Goal: Task Accomplishment & Management: Complete application form

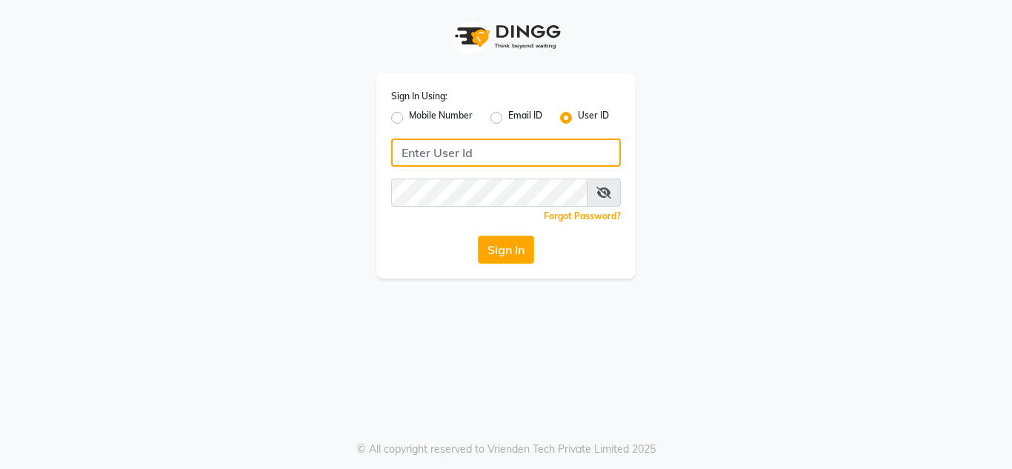
drag, startPoint x: 0, startPoint y: 0, endPoint x: 447, endPoint y: 159, distance: 474.0
click at [447, 159] on input "Username" at bounding box center [506, 153] width 230 height 28
click at [444, 145] on input "nailsaura" at bounding box center [506, 153] width 230 height 28
type input "nailsaura"
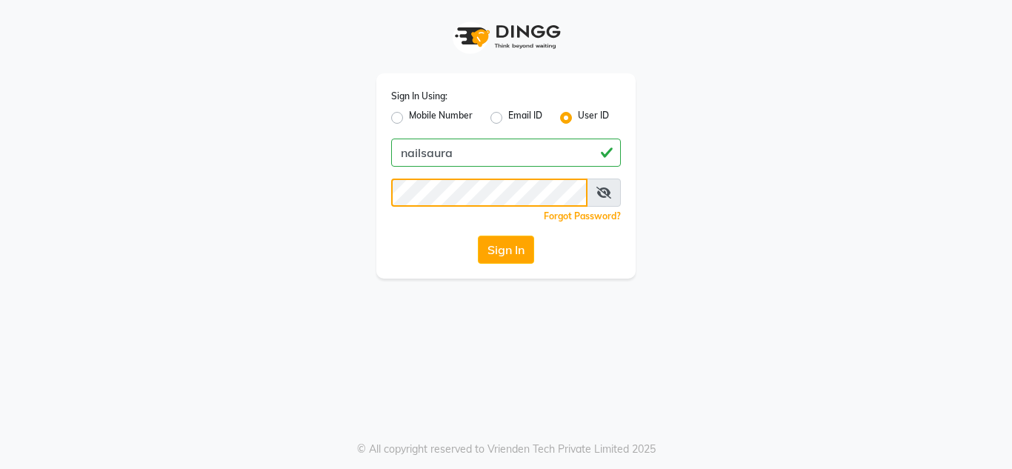
click at [478, 236] on button "Sign In" at bounding box center [506, 250] width 56 height 28
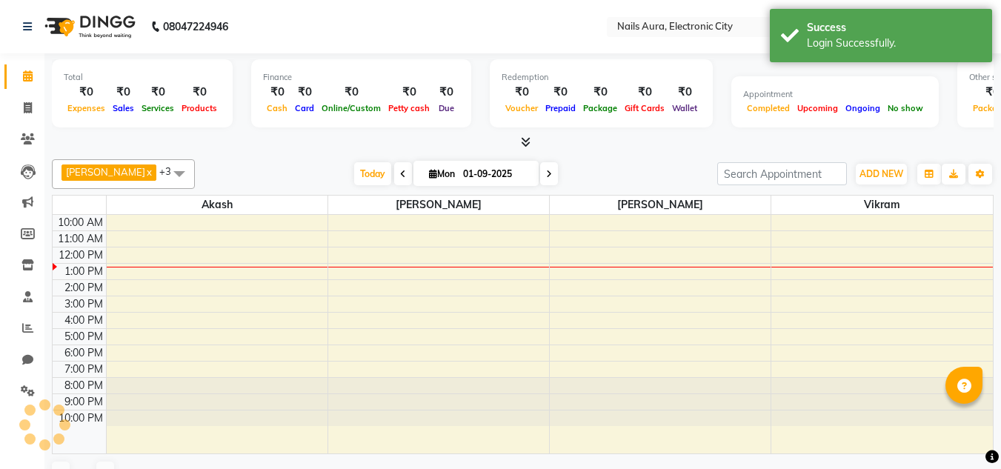
select select "en"
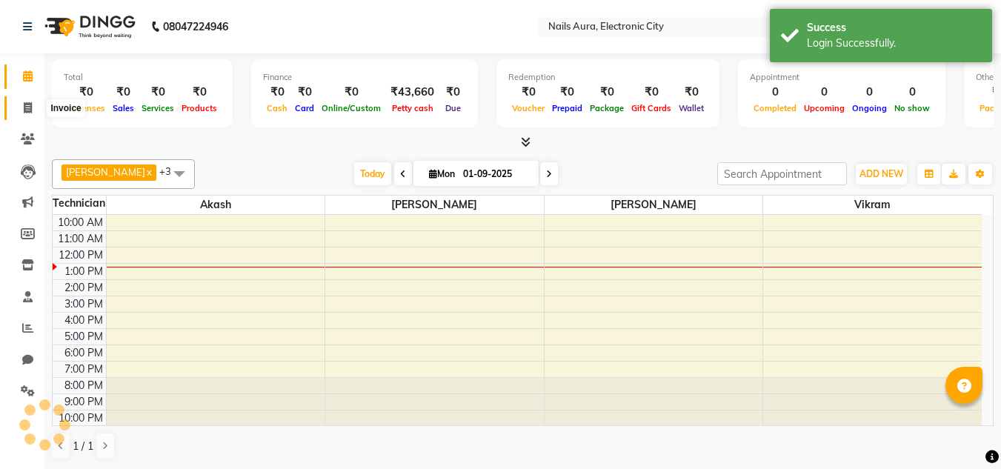
click at [21, 109] on span at bounding box center [28, 108] width 26 height 17
select select "service"
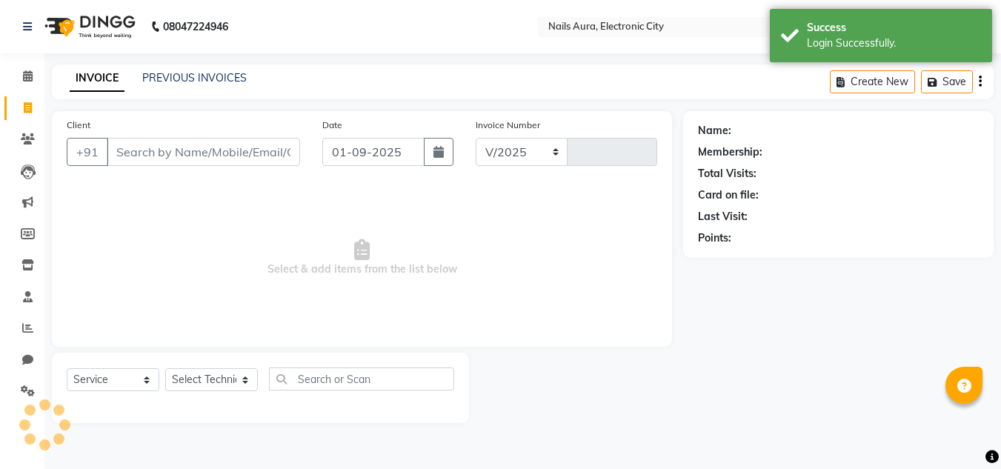
select select "8179"
type input "0587"
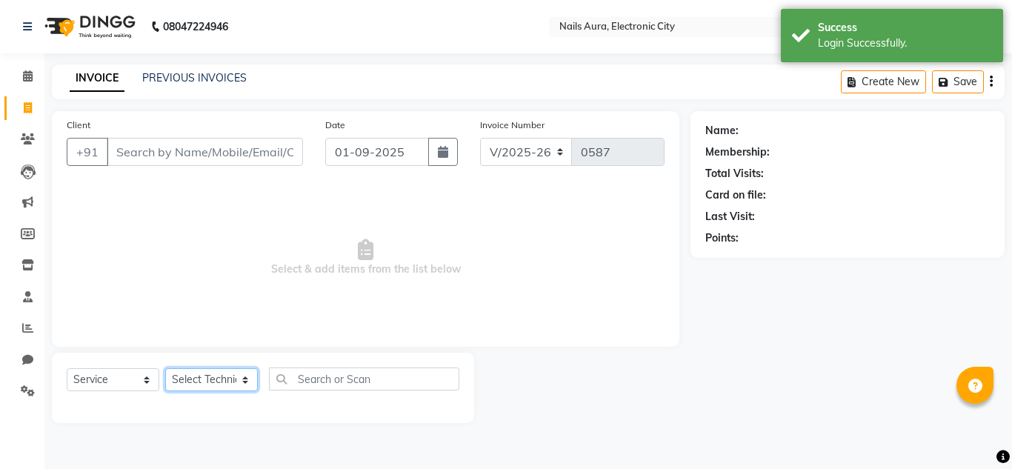
click at [213, 378] on select "Select Technician" at bounding box center [211, 379] width 93 height 23
click at [213, 378] on select "Select Technician [PERSON_NAME] [PERSON_NAME] Pooja [PERSON_NAME] [PERSON_NAME]…" at bounding box center [211, 379] width 93 height 23
select select "81947"
click at [165, 368] on select "Select Technician [PERSON_NAME] [PERSON_NAME] Pooja [PERSON_NAME] [PERSON_NAME]…" at bounding box center [211, 379] width 93 height 23
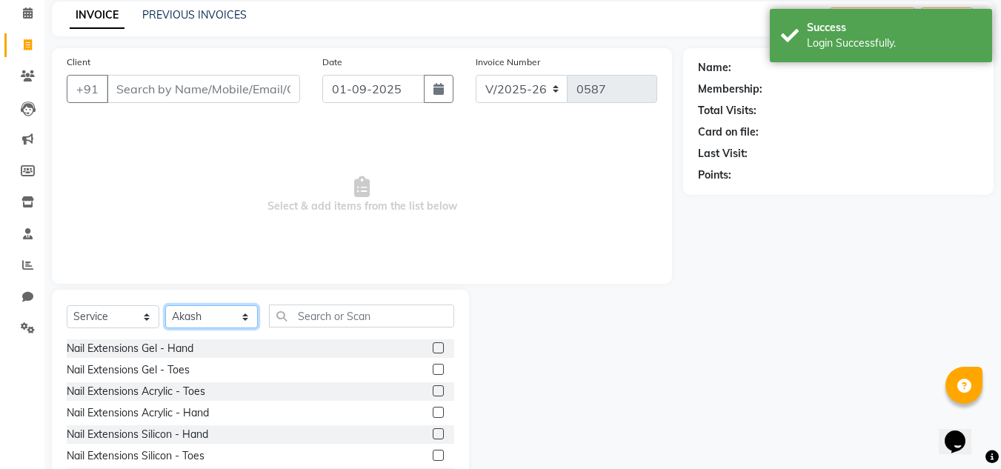
scroll to position [124, 0]
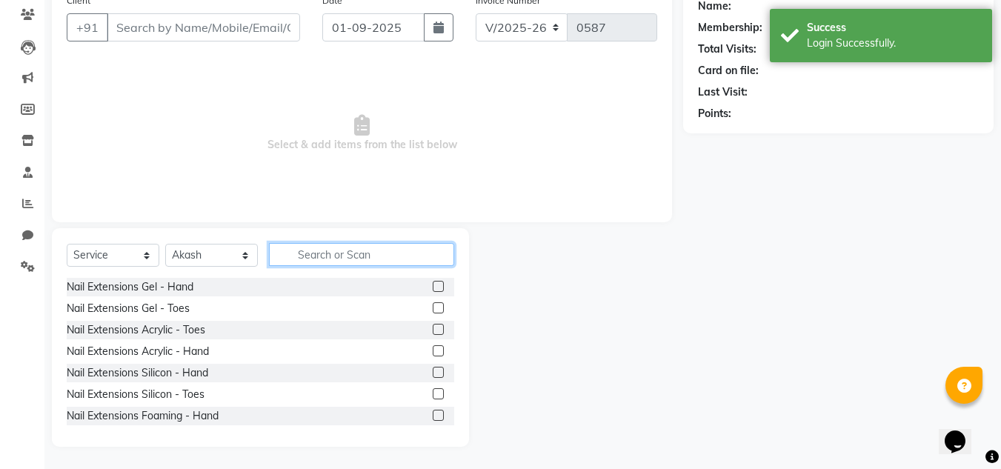
click at [331, 253] on input "text" at bounding box center [361, 254] width 185 height 23
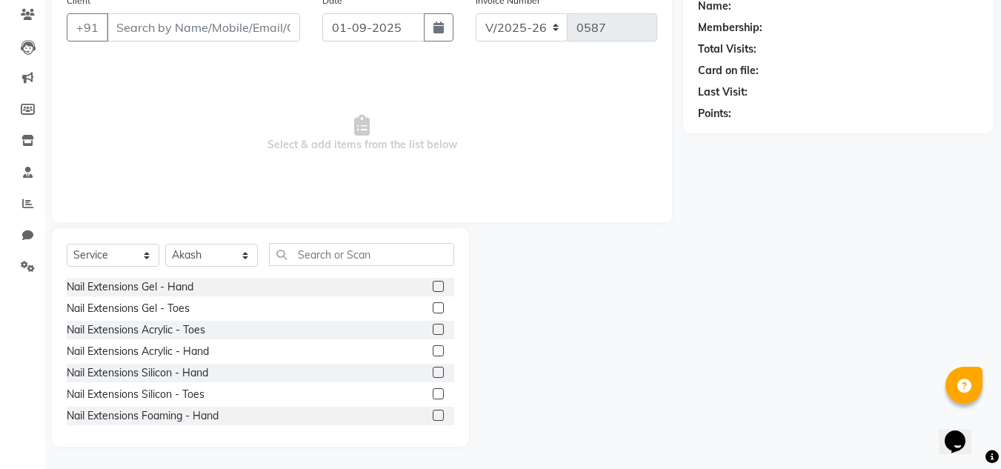
click at [433, 375] on label at bounding box center [438, 372] width 11 height 11
click at [433, 375] on input "checkbox" at bounding box center [438, 373] width 10 height 10
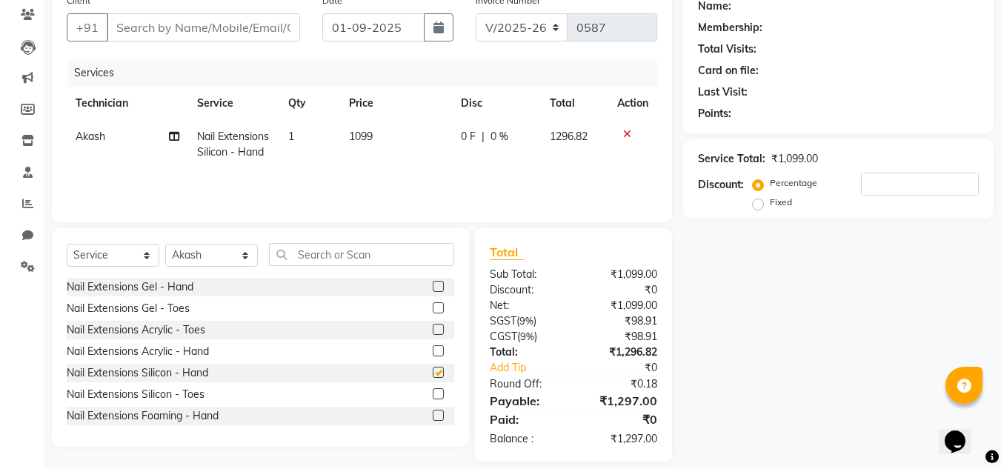
checkbox input "false"
click at [361, 259] on input "text" at bounding box center [361, 254] width 185 height 23
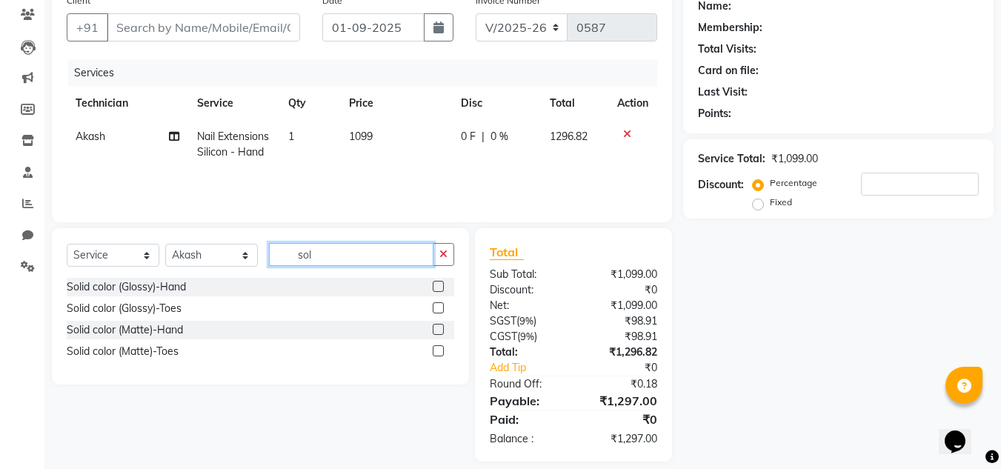
type input "sol"
click at [436, 287] on label at bounding box center [438, 286] width 11 height 11
click at [436, 287] on input "checkbox" at bounding box center [438, 287] width 10 height 10
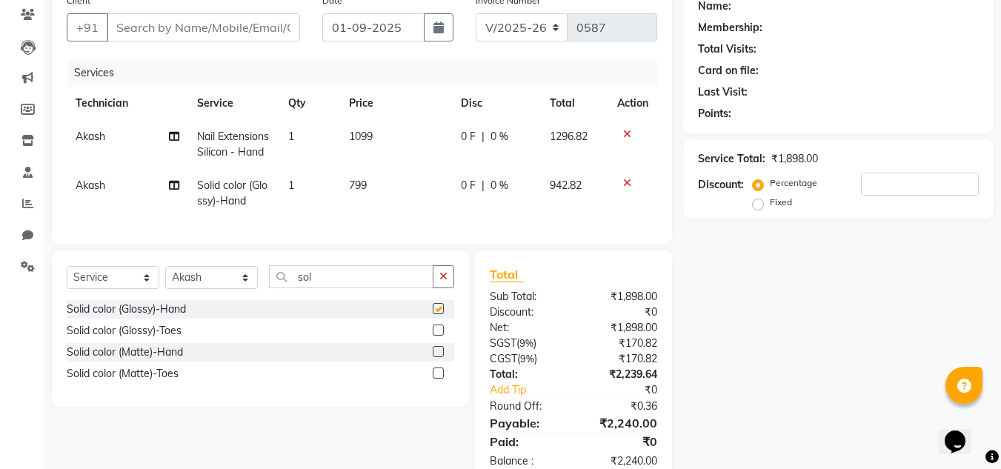
checkbox input "false"
click at [347, 288] on input "sol" at bounding box center [351, 276] width 164 height 23
type input "s"
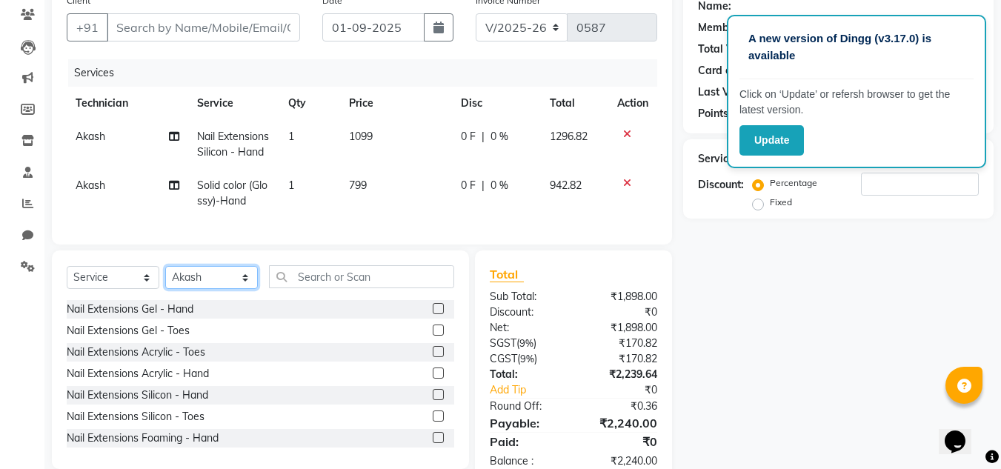
click at [207, 289] on select "Select Technician [PERSON_NAME] [PERSON_NAME] Pooja [PERSON_NAME] [PERSON_NAME]…" at bounding box center [211, 277] width 93 height 23
select select "80910"
click at [165, 289] on select "Select Technician [PERSON_NAME] [PERSON_NAME] Pooja [PERSON_NAME] [PERSON_NAME]…" at bounding box center [211, 277] width 93 height 23
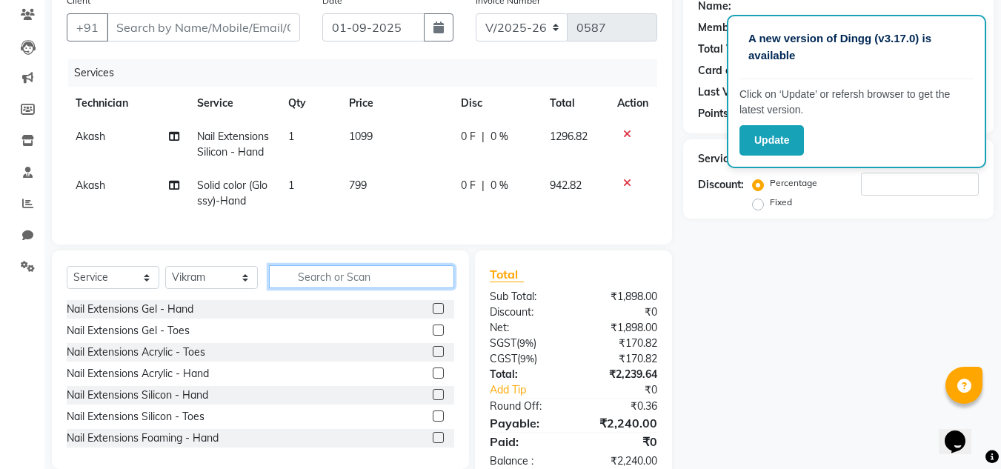
click at [328, 288] on input "text" at bounding box center [361, 276] width 185 height 23
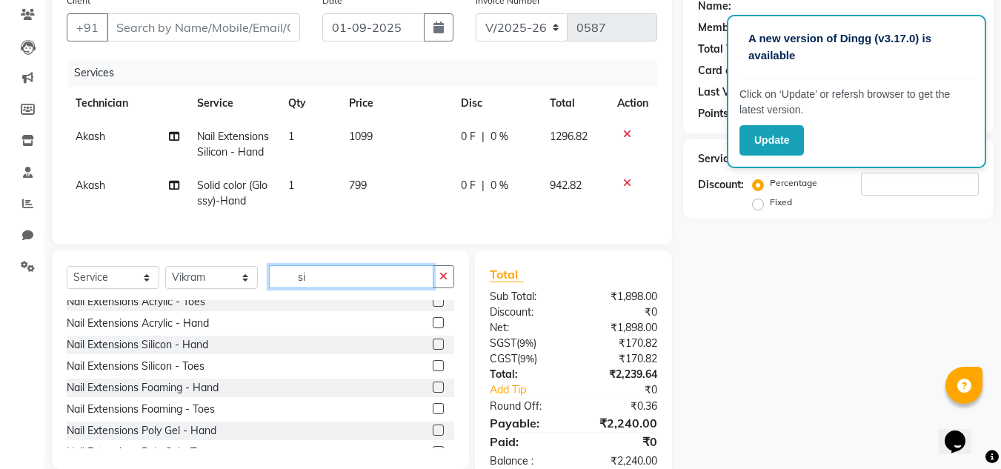
scroll to position [74, 0]
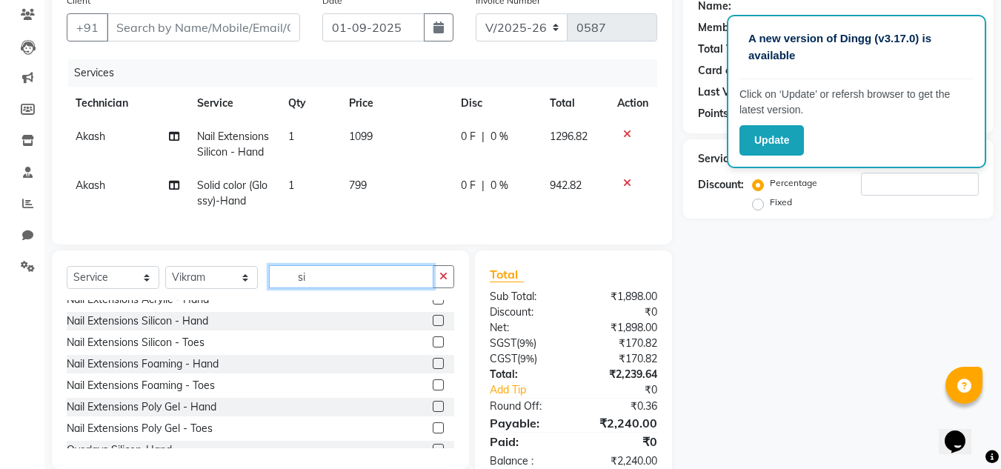
type input "si"
click at [433, 347] on label at bounding box center [438, 341] width 11 height 11
click at [433, 347] on input "checkbox" at bounding box center [438, 343] width 10 height 10
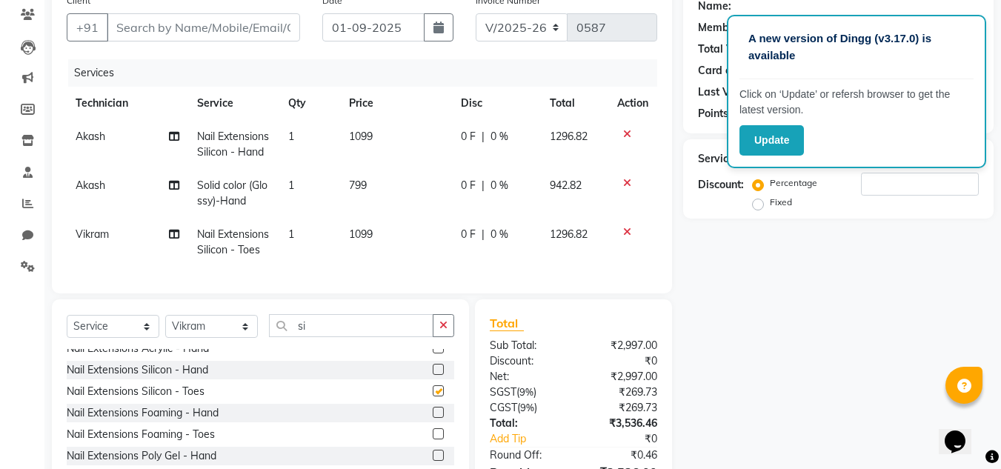
checkbox input "false"
click at [357, 337] on input "si" at bounding box center [351, 325] width 164 height 23
type input "s"
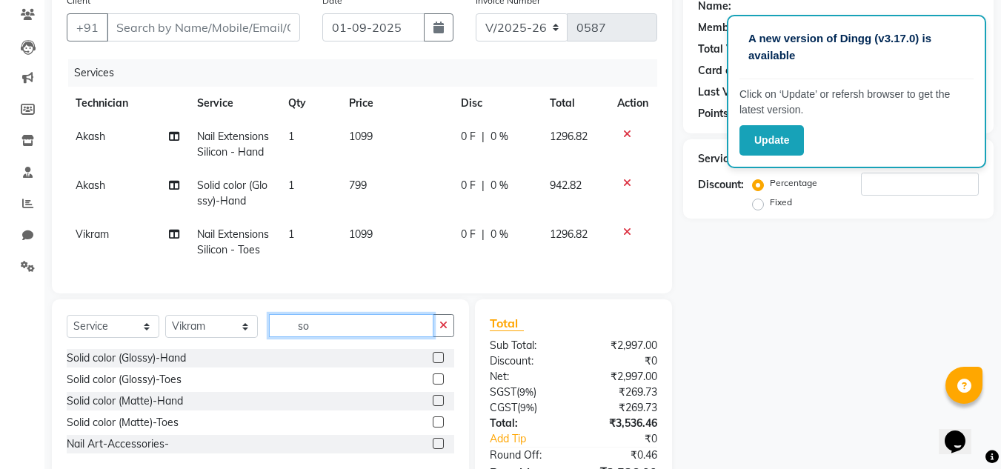
scroll to position [0, 0]
type input "sol"
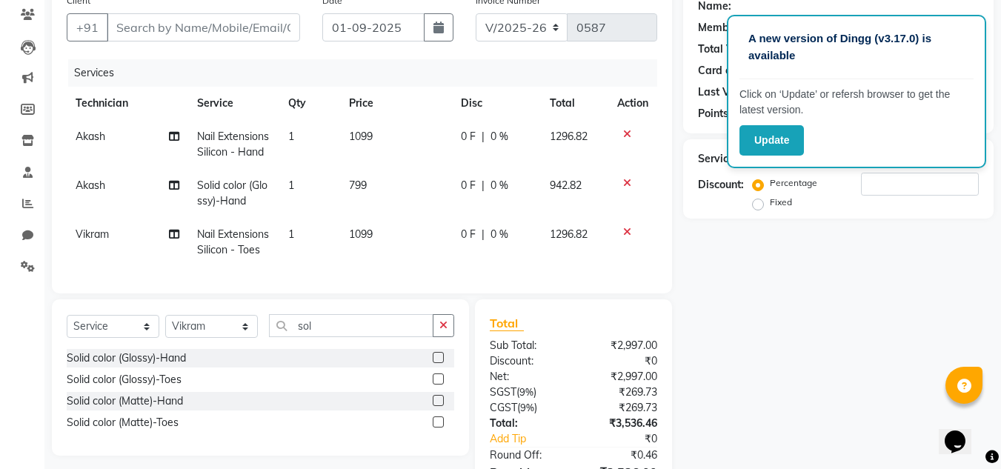
click at [433, 384] on label at bounding box center [438, 378] width 11 height 11
click at [433, 384] on input "checkbox" at bounding box center [438, 380] width 10 height 10
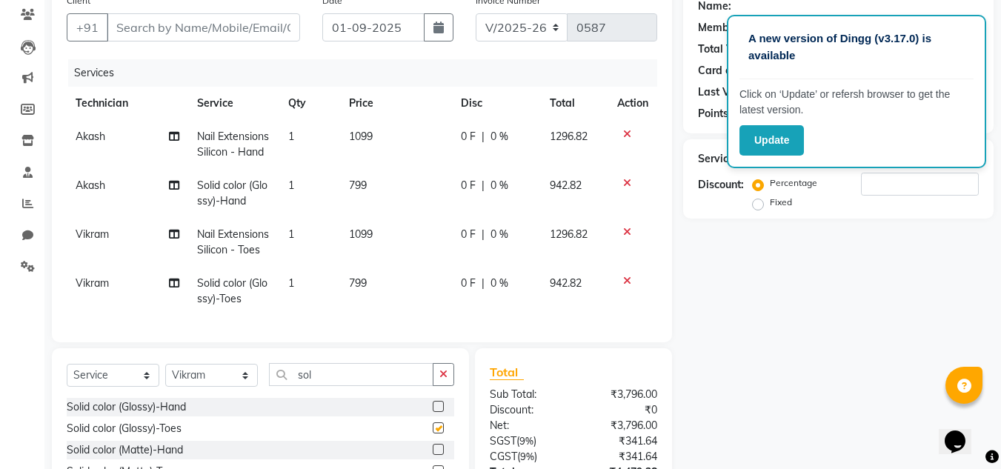
checkbox input "false"
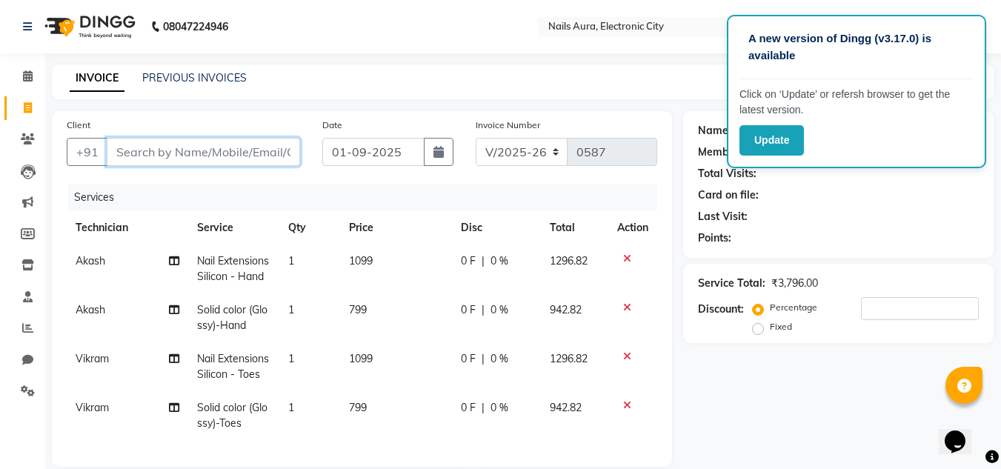
click at [192, 155] on input "Client" at bounding box center [203, 152] width 193 height 28
type input "9"
type input "0"
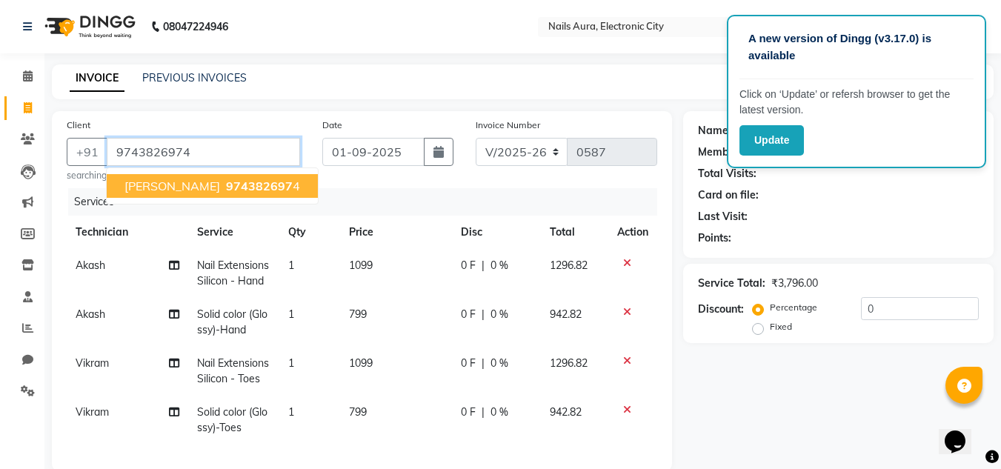
type input "9743826974"
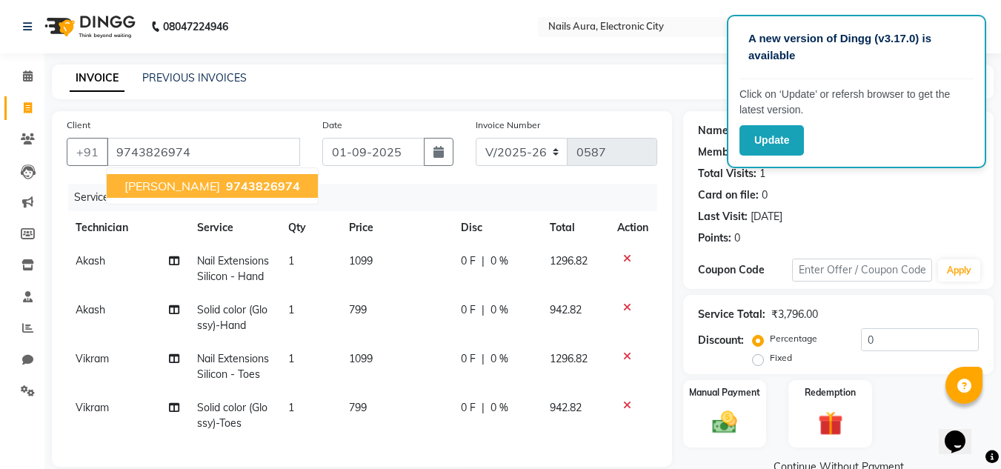
click at [199, 190] on span "[PERSON_NAME]" at bounding box center [172, 186] width 96 height 15
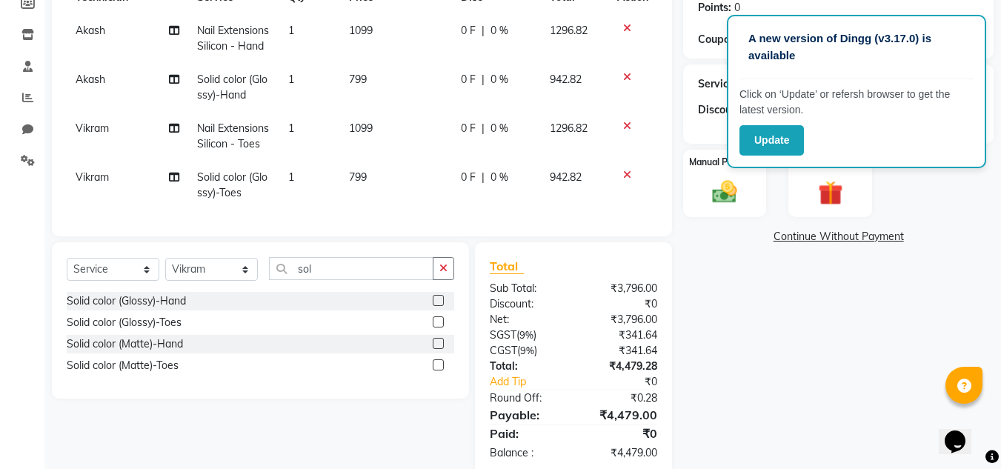
scroll to position [64, 0]
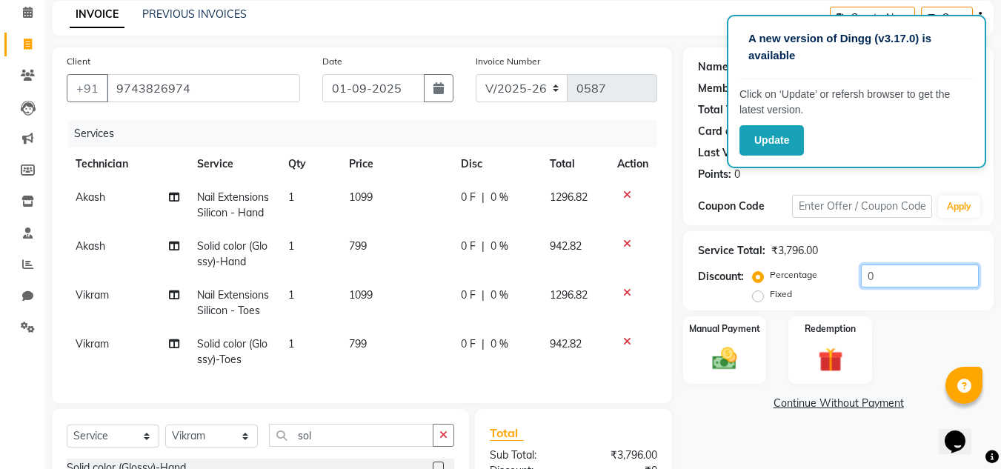
click at [887, 272] on input "0" at bounding box center [920, 275] width 118 height 23
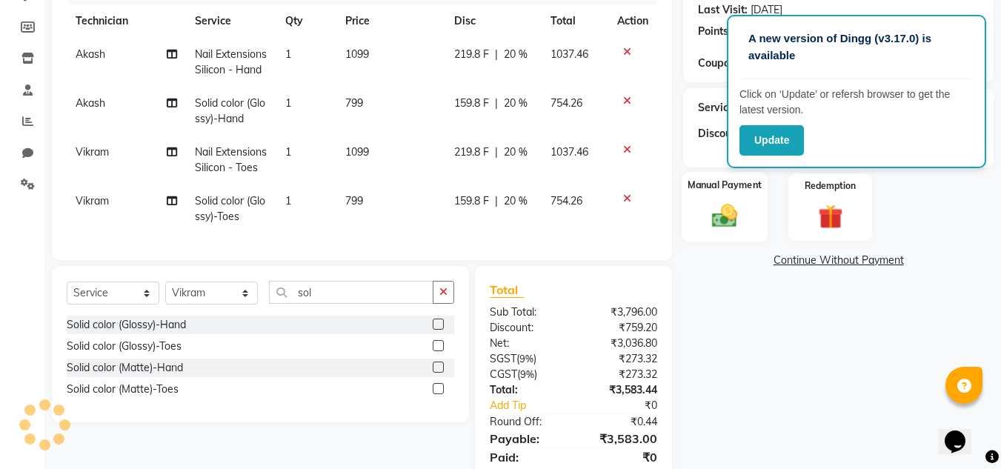
scroll to position [138, 0]
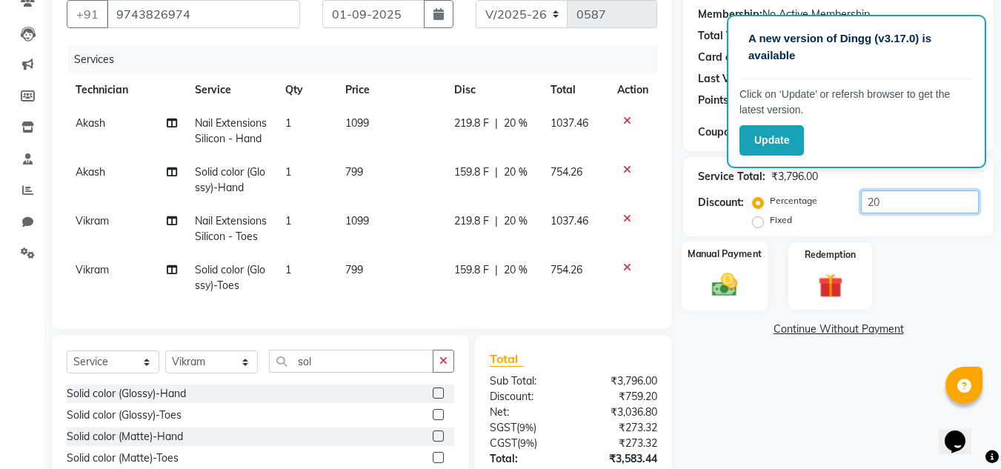
type input "20"
click at [721, 290] on img at bounding box center [724, 285] width 41 height 30
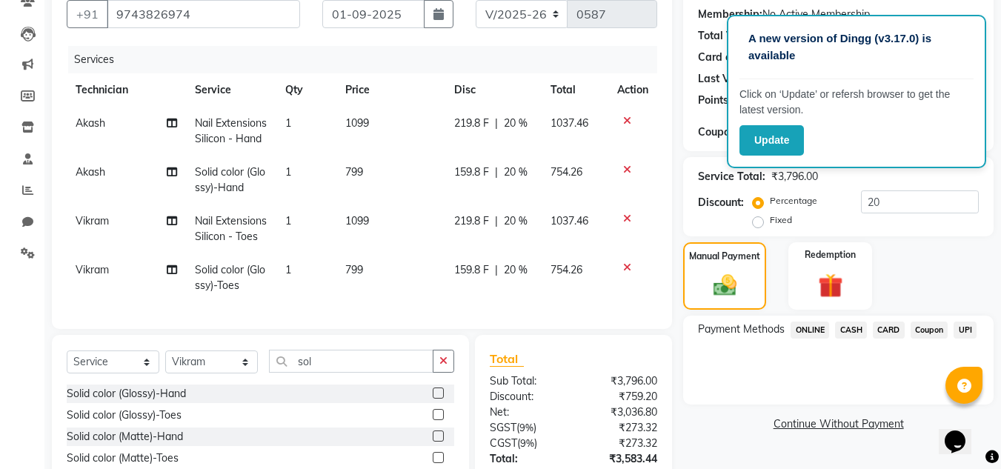
click at [884, 327] on span "CARD" at bounding box center [889, 329] width 32 height 17
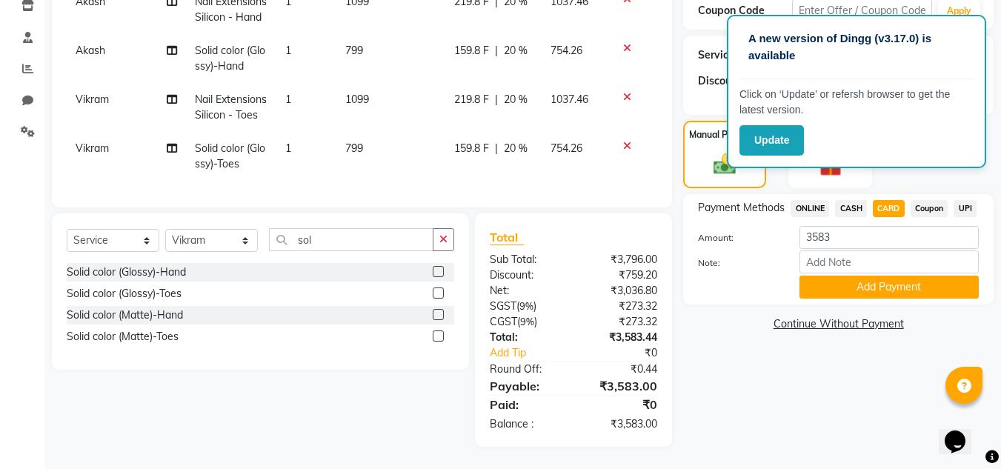
scroll to position [286, 0]
click at [901, 276] on button "Add Payment" at bounding box center [888, 287] width 179 height 23
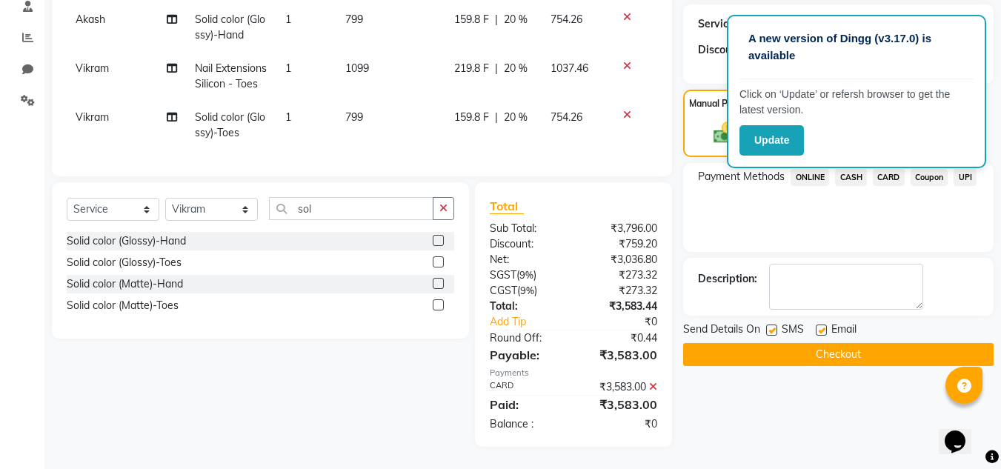
scroll to position [317, 0]
click at [867, 343] on button "Checkout" at bounding box center [838, 354] width 310 height 23
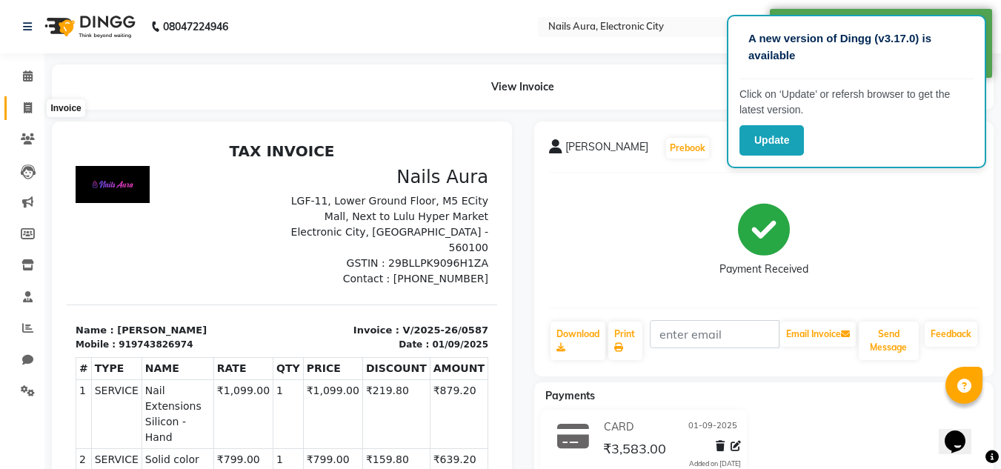
click at [24, 105] on icon at bounding box center [28, 107] width 8 height 11
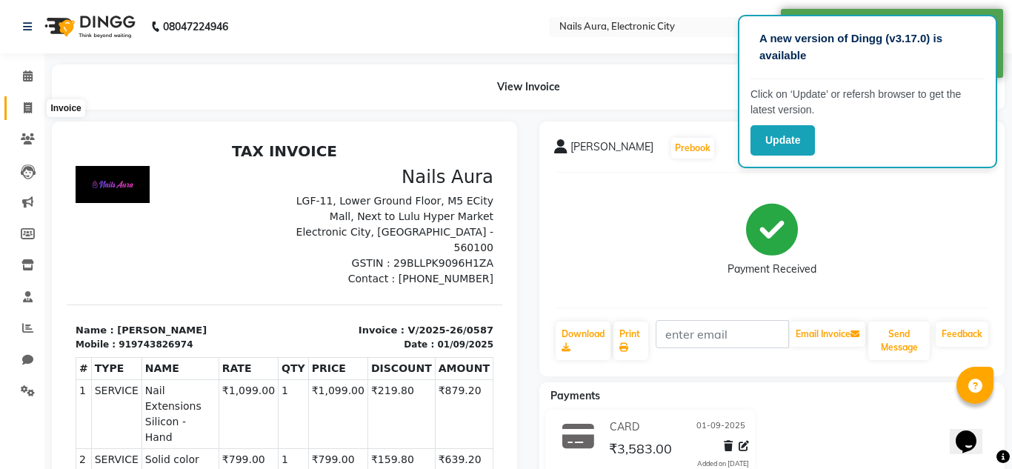
select select "service"
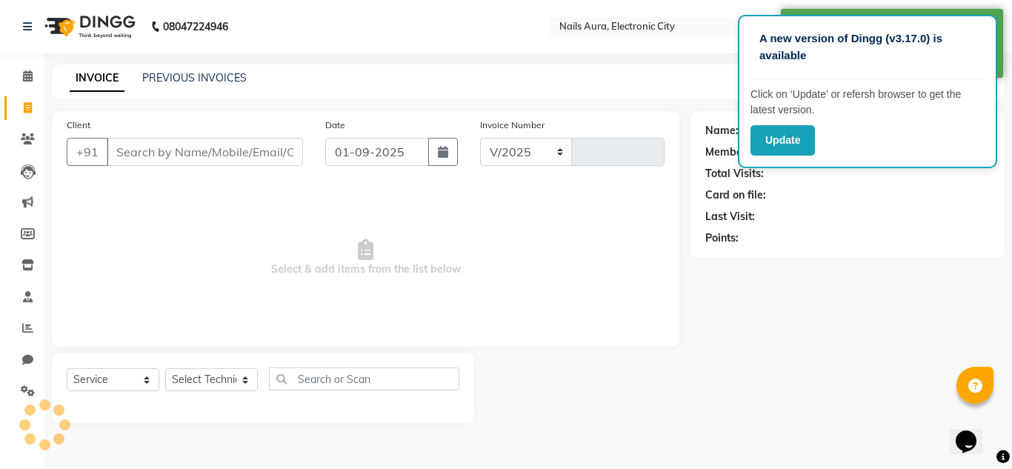
select select "8179"
type input "0588"
click at [180, 72] on link "PREVIOUS INVOICES" at bounding box center [194, 77] width 104 height 13
